Goal: Check status: Check status

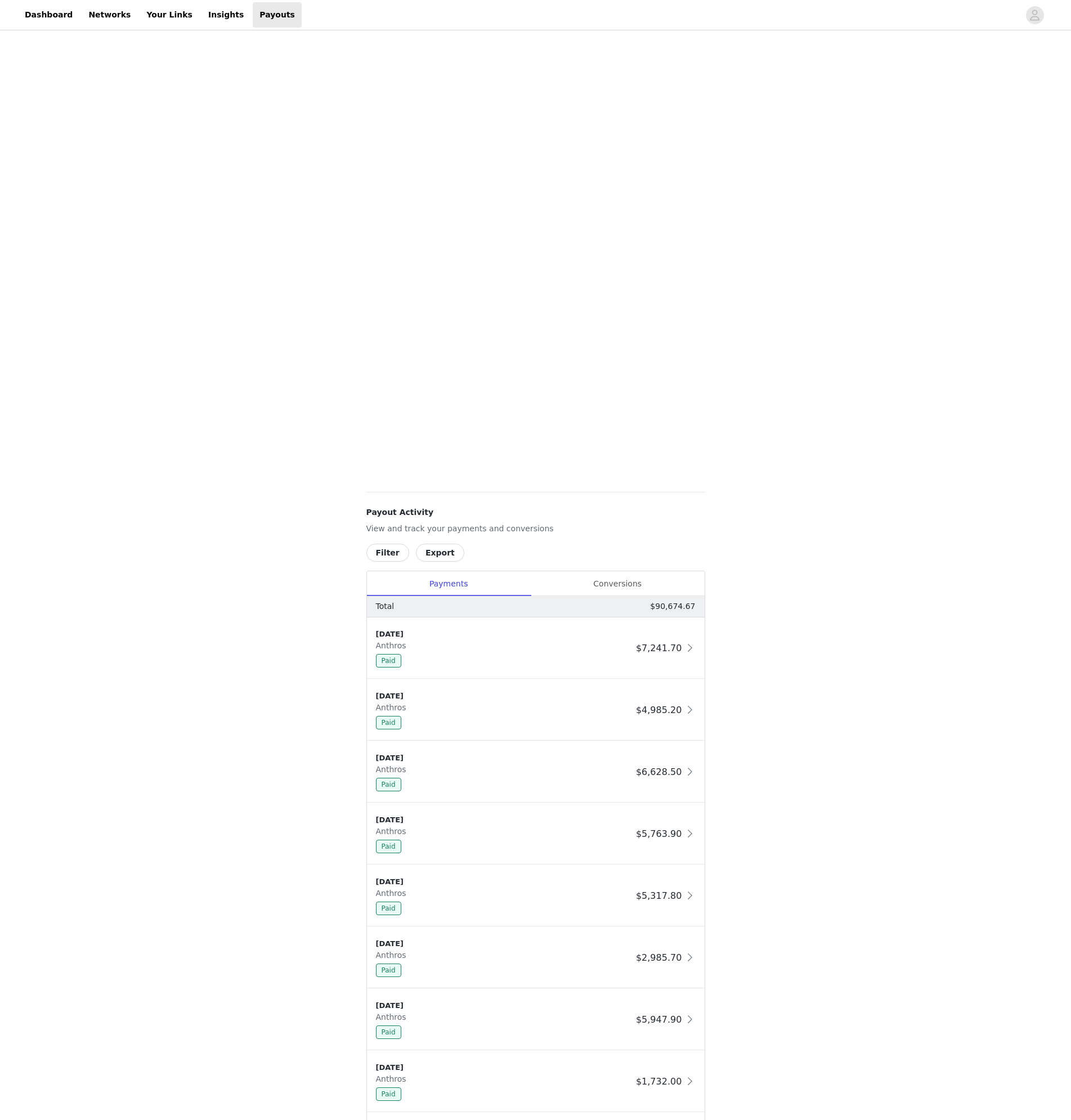
scroll to position [95, 0]
click at [626, 584] on div "Conversions" at bounding box center [617, 584] width 174 height 25
click at [384, 557] on button "Filter" at bounding box center [388, 553] width 43 height 18
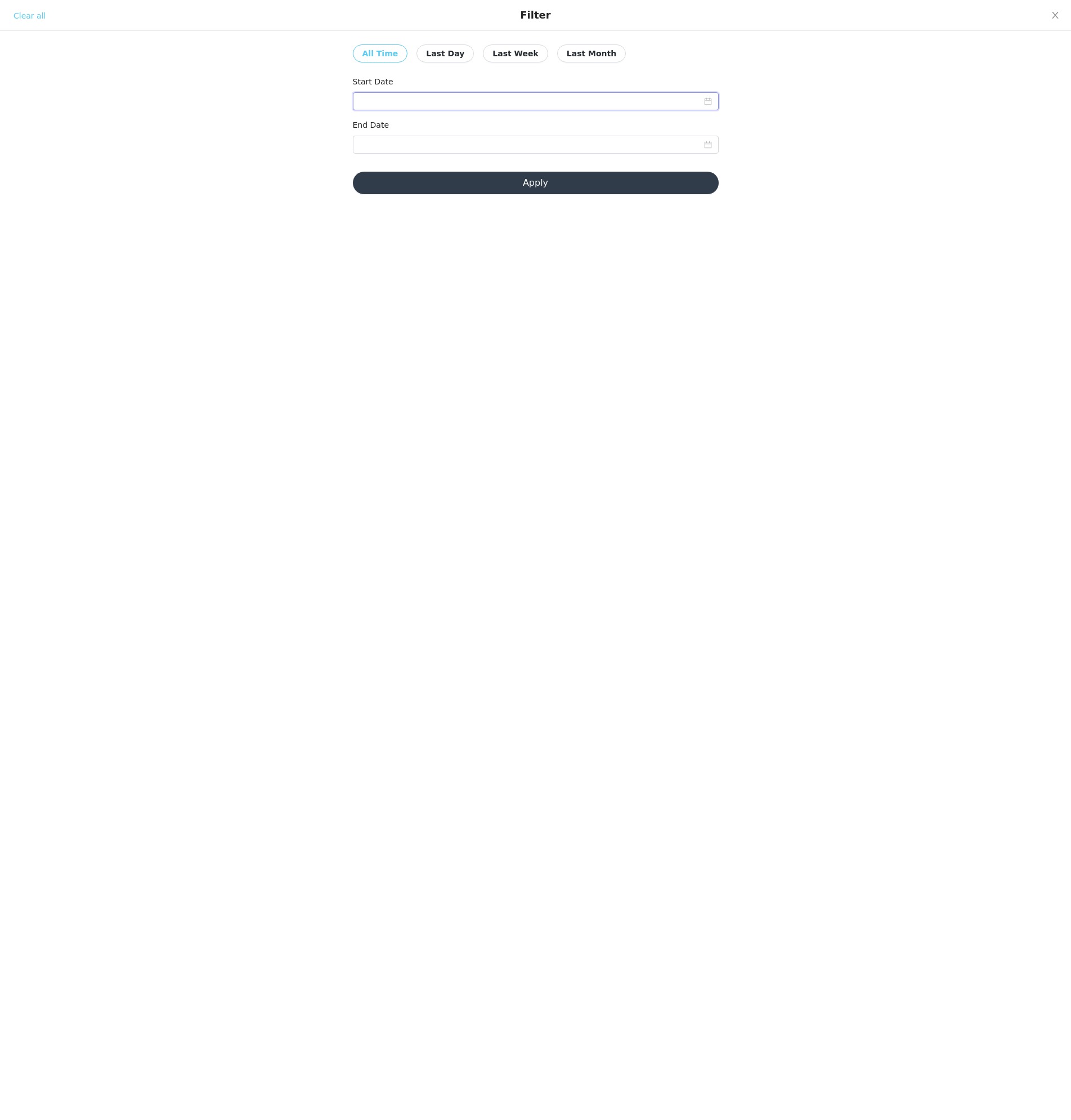
click at [374, 100] on input at bounding box center [535, 101] width 366 height 18
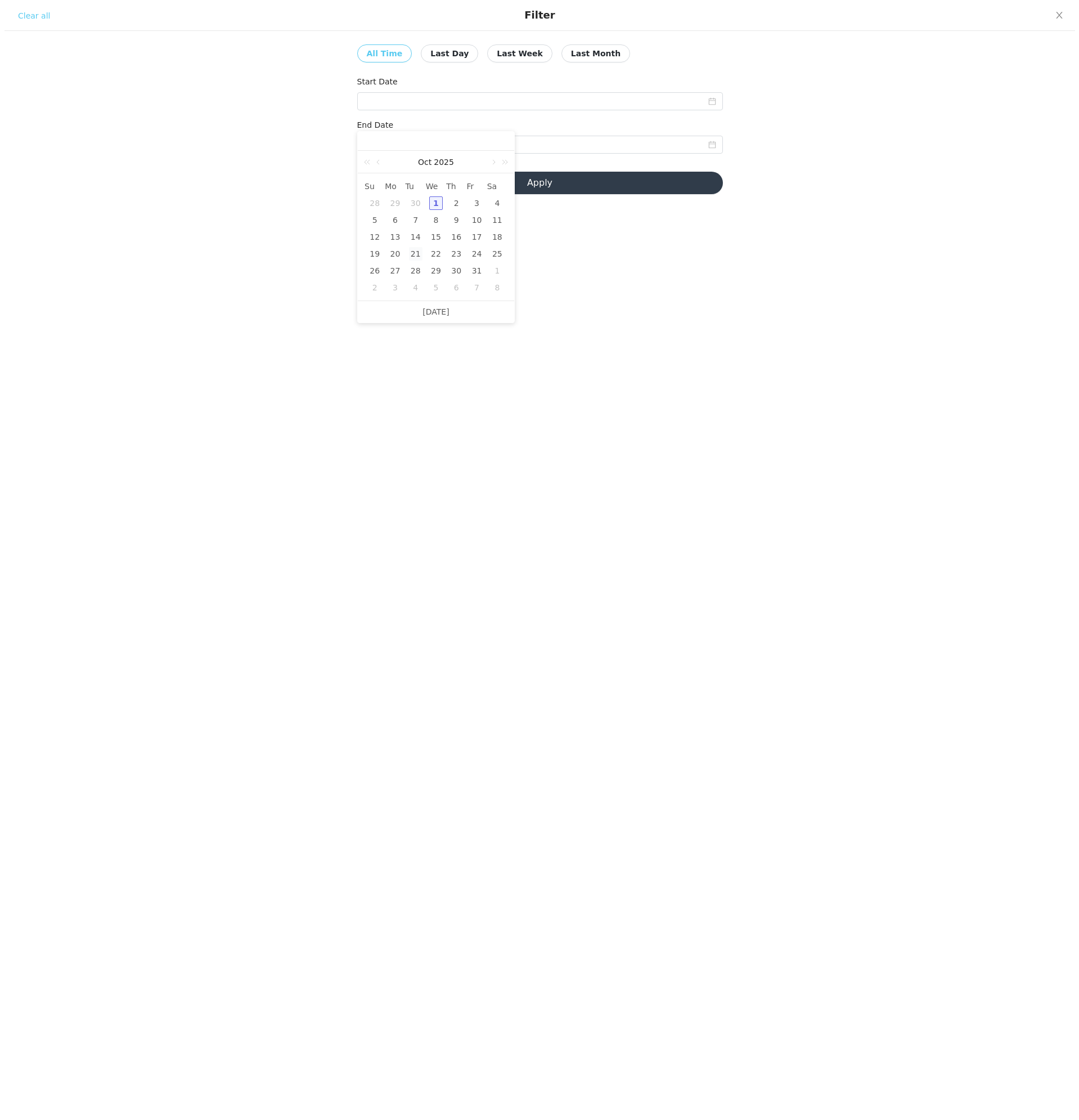
scroll to position [0, 0]
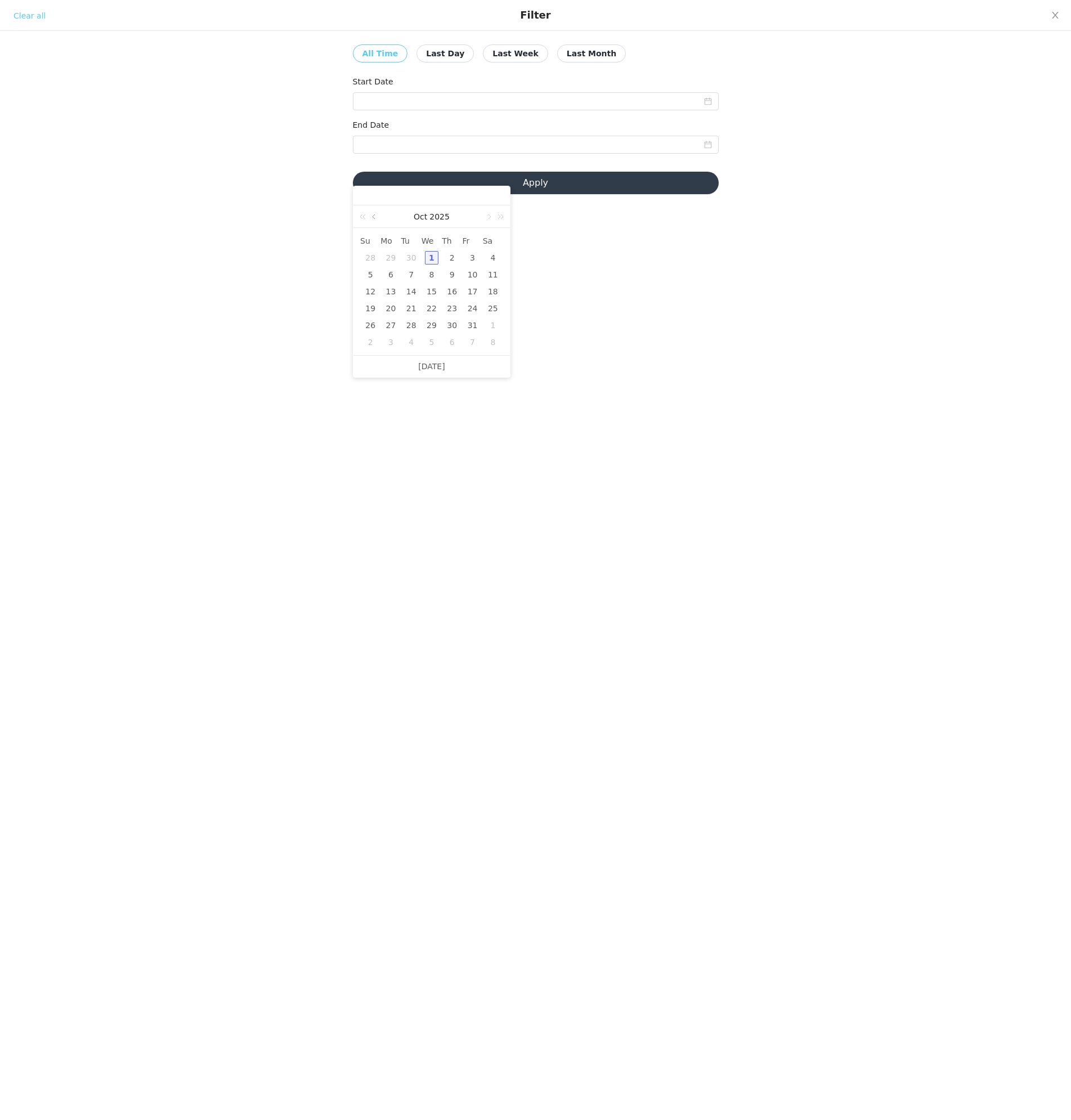
click at [376, 222] on link at bounding box center [375, 217] width 10 height 23
click at [388, 162] on div "1" at bounding box center [390, 163] width 14 height 14
type input "[DATE]"
click at [477, 144] on input at bounding box center [535, 145] width 366 height 18
click at [410, 204] on div "30" at bounding box center [411, 206] width 14 height 14
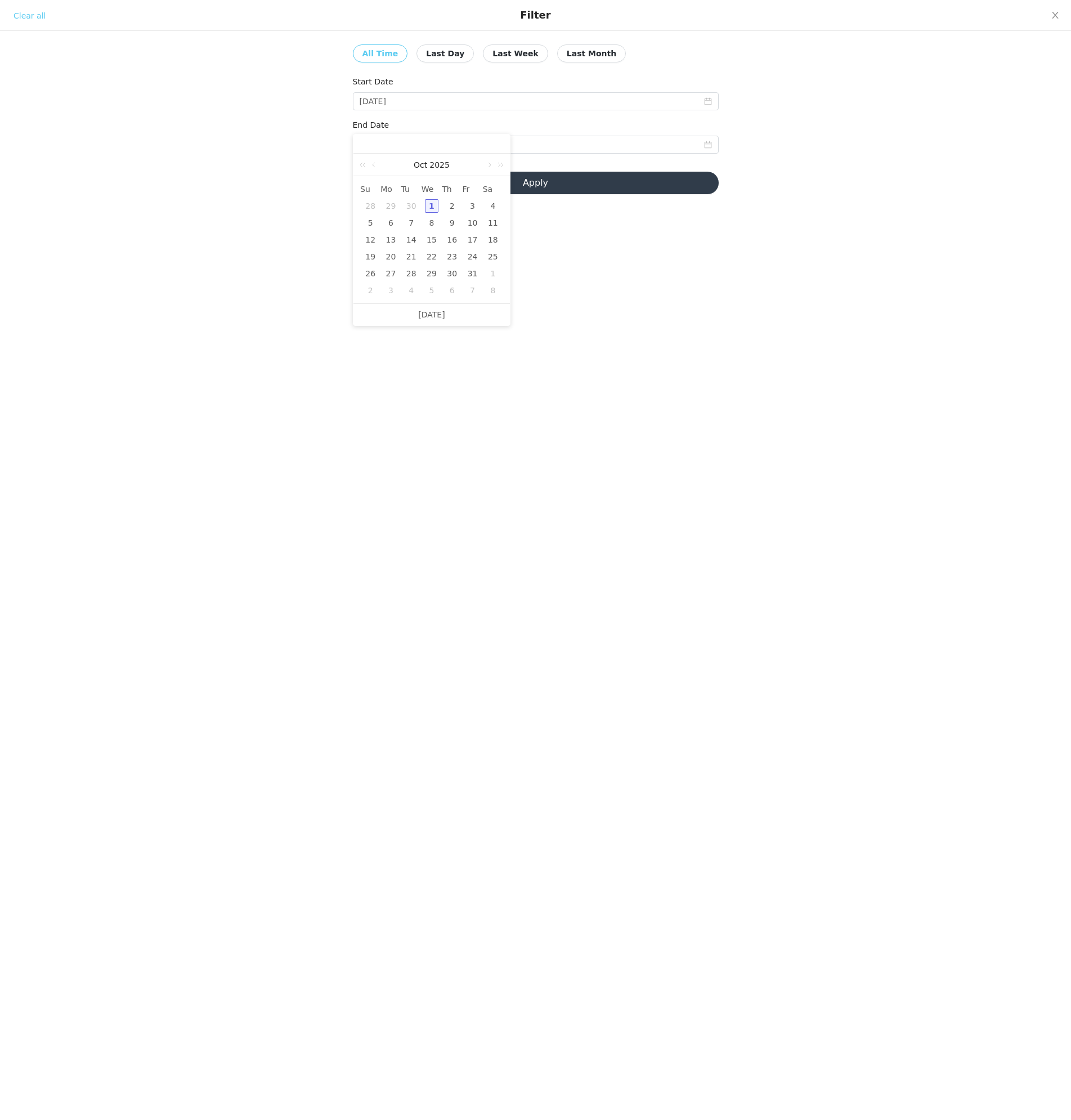
type input "[DATE]"
click at [548, 189] on button "Apply" at bounding box center [535, 183] width 366 height 23
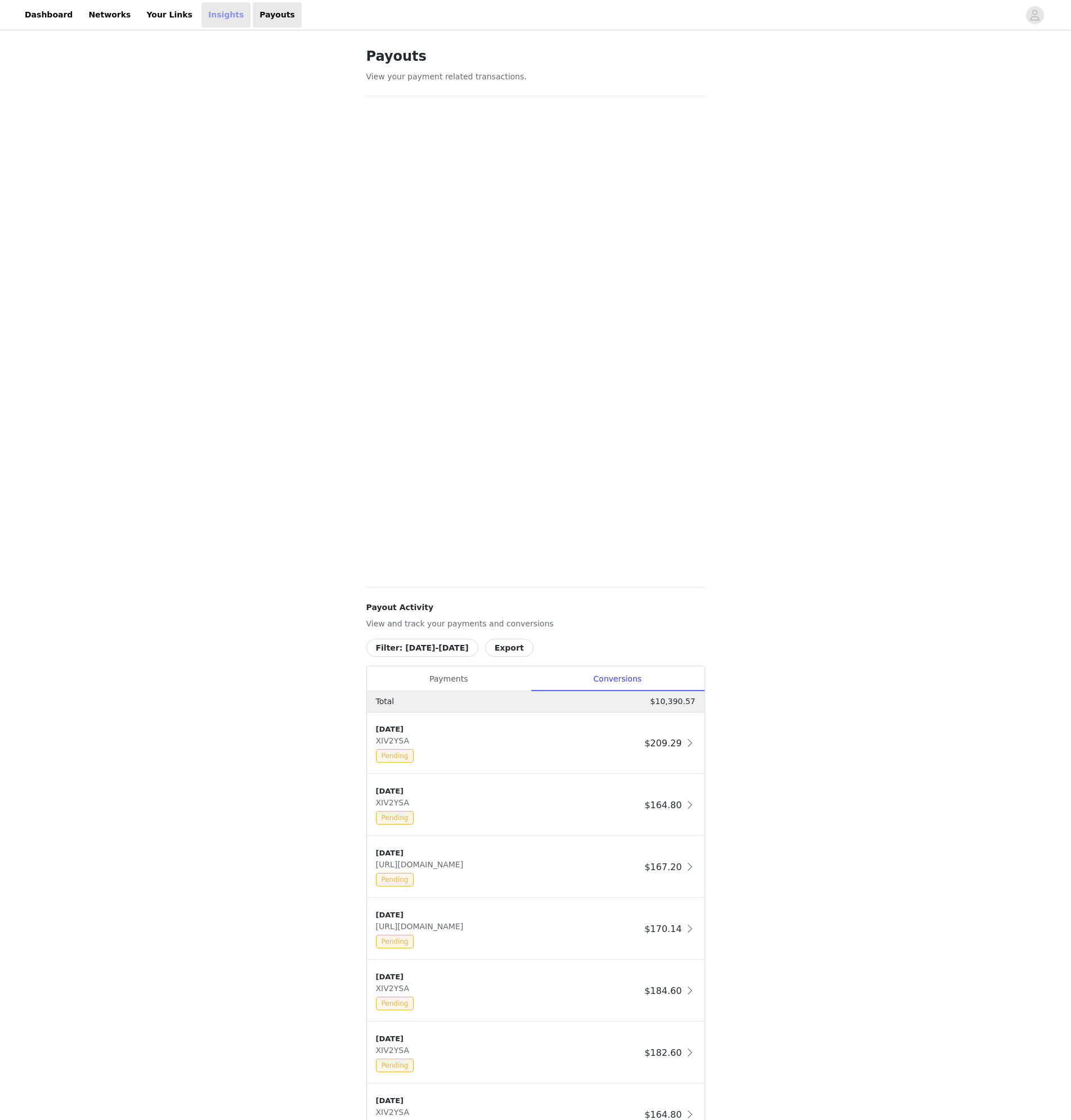
click at [202, 14] on link "Insights" at bounding box center [226, 15] width 49 height 25
